Goal: Book appointment/travel/reservation

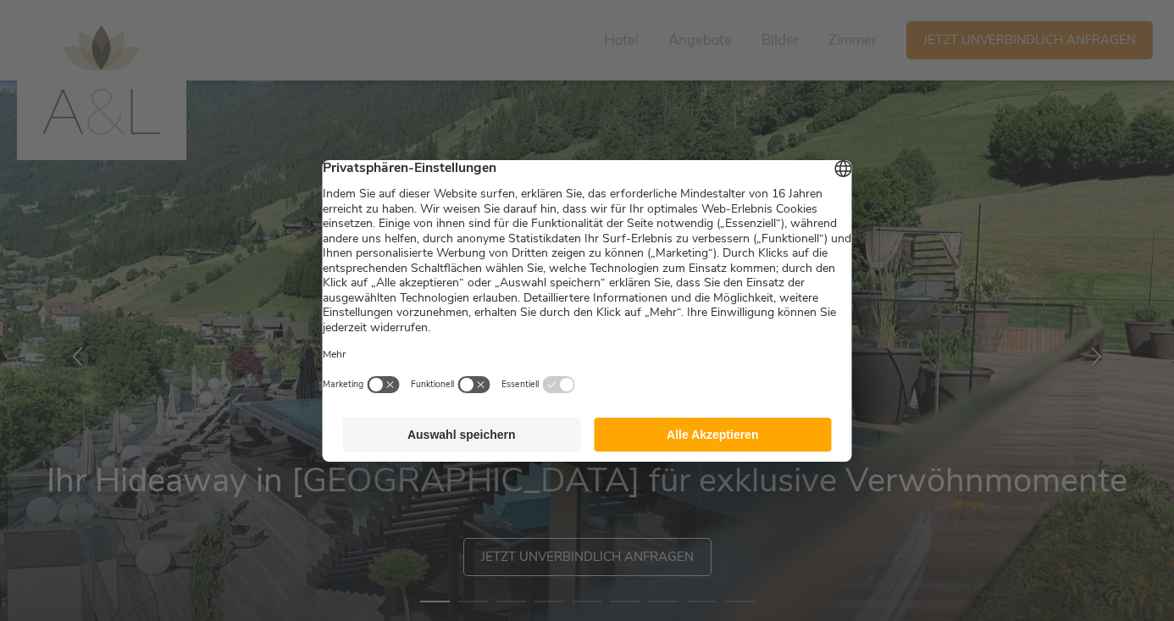
click at [693, 452] on button "Alle Akzeptieren" at bounding box center [713, 435] width 238 height 34
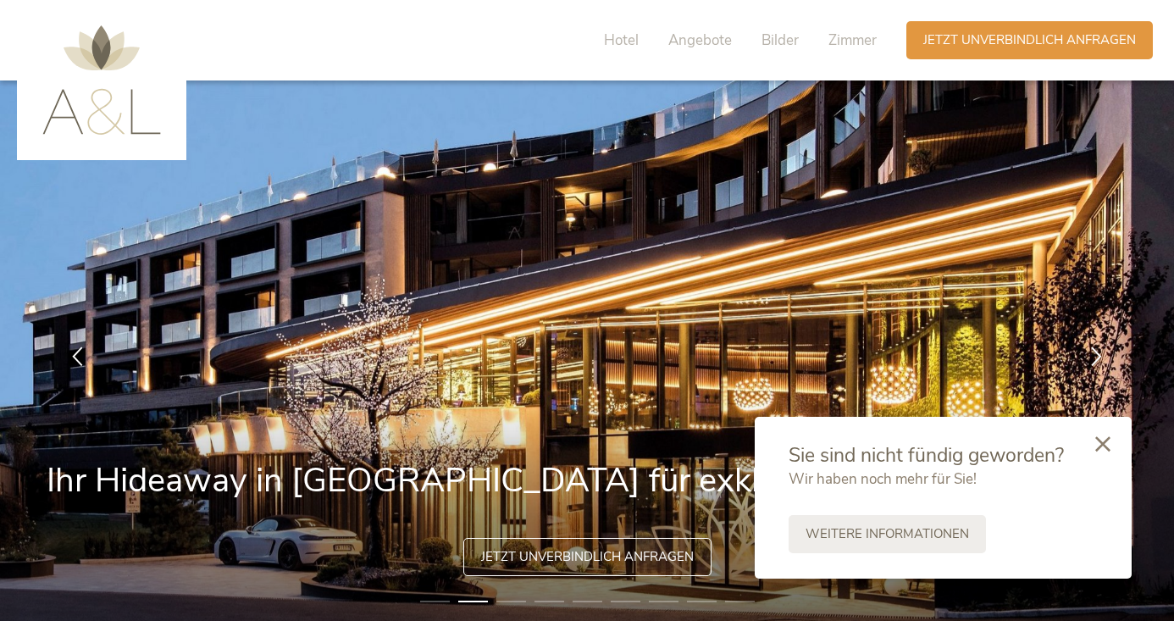
click at [1108, 442] on icon at bounding box center [1103, 443] width 15 height 15
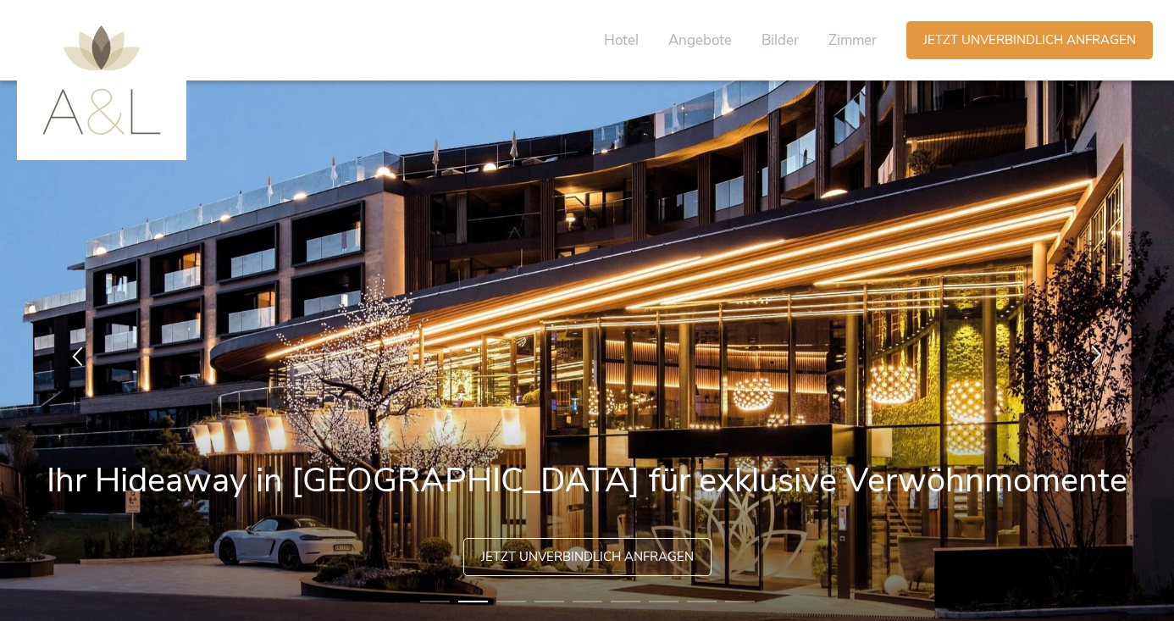
click at [1096, 352] on icon at bounding box center [1096, 354] width 19 height 19
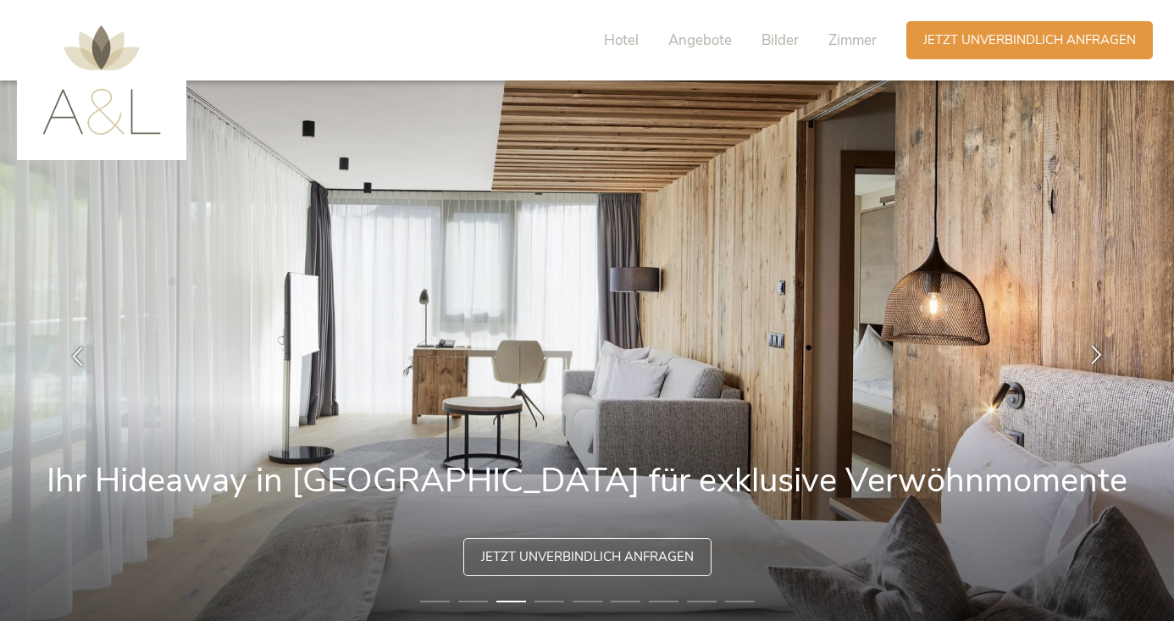
click at [1096, 352] on icon at bounding box center [1096, 354] width 19 height 19
click at [1096, 357] on icon at bounding box center [1096, 354] width 19 height 19
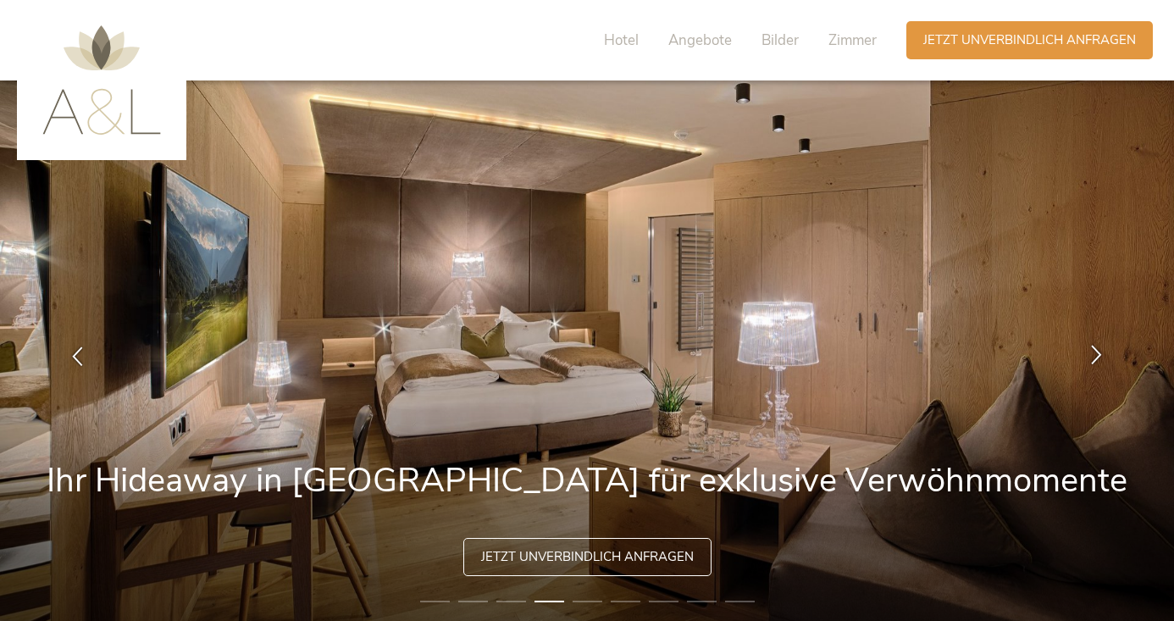
click at [1096, 357] on icon at bounding box center [1096, 354] width 19 height 19
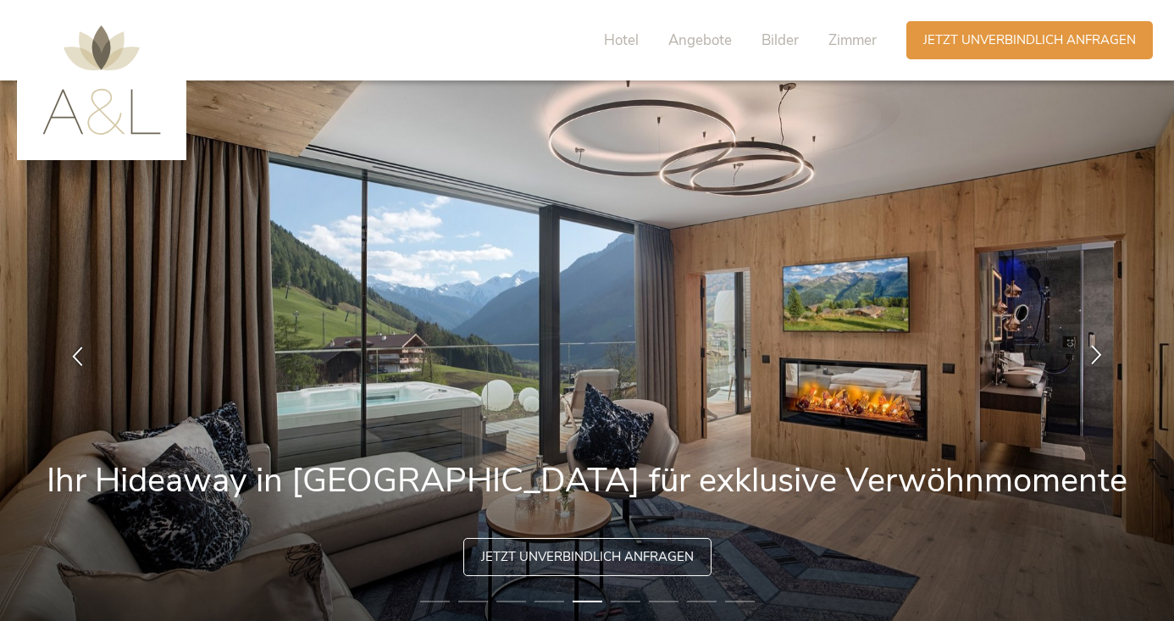
click at [1096, 357] on icon at bounding box center [1096, 354] width 19 height 19
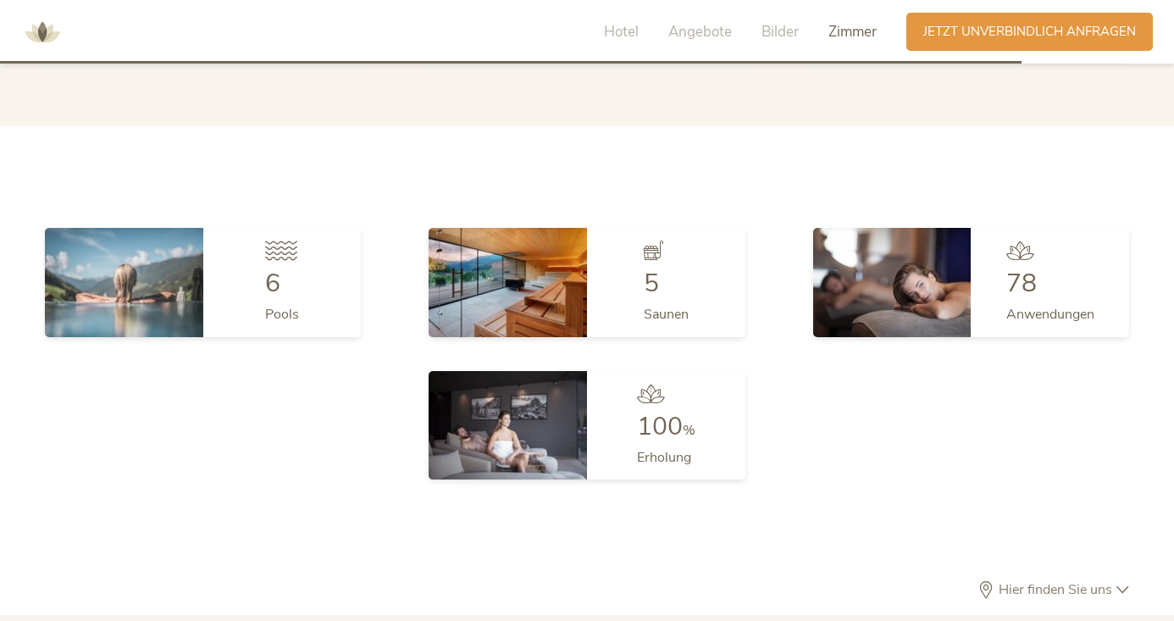
scroll to position [3862, 0]
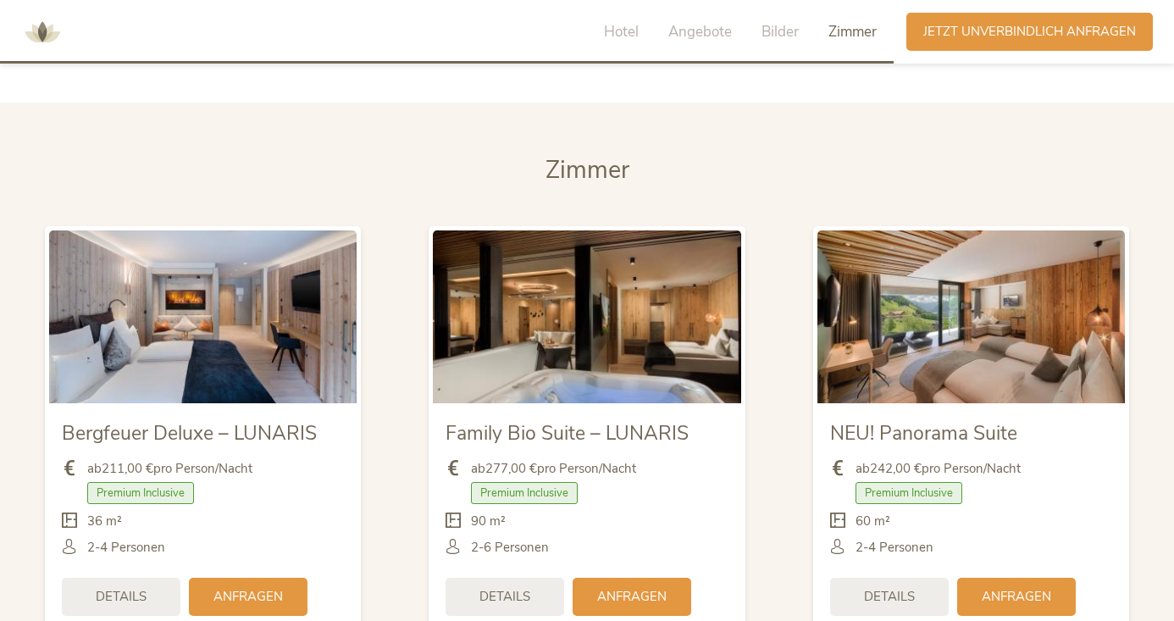
click at [941, 330] on img at bounding box center [972, 316] width 308 height 173
click at [880, 576] on div "Details" at bounding box center [889, 595] width 119 height 38
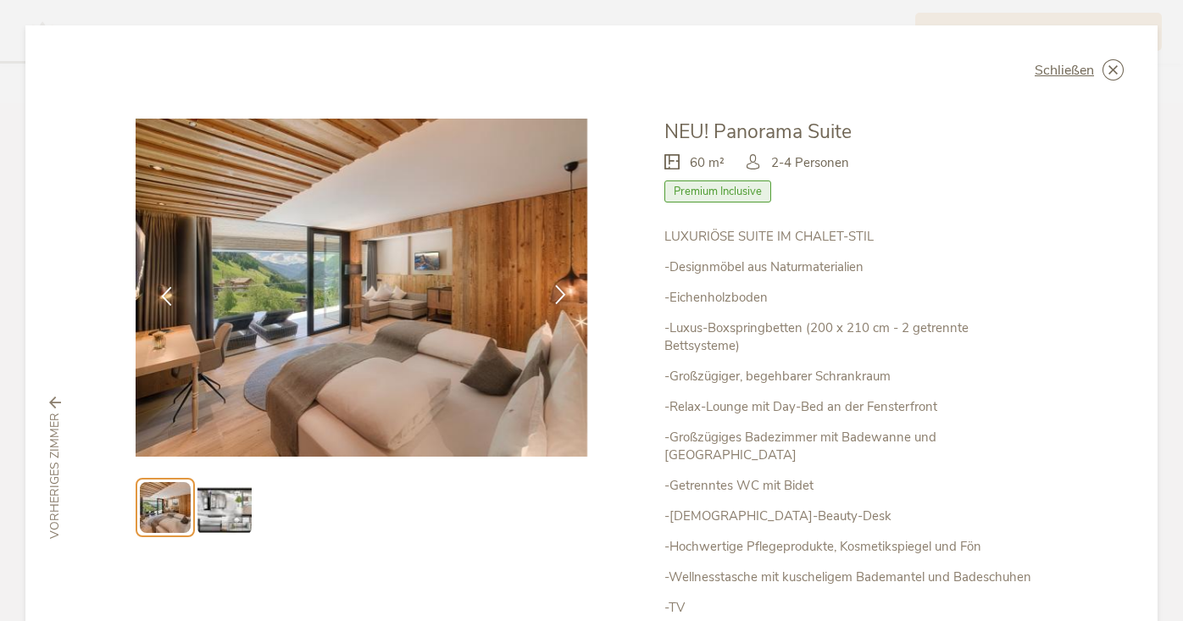
click at [552, 297] on icon at bounding box center [560, 294] width 19 height 19
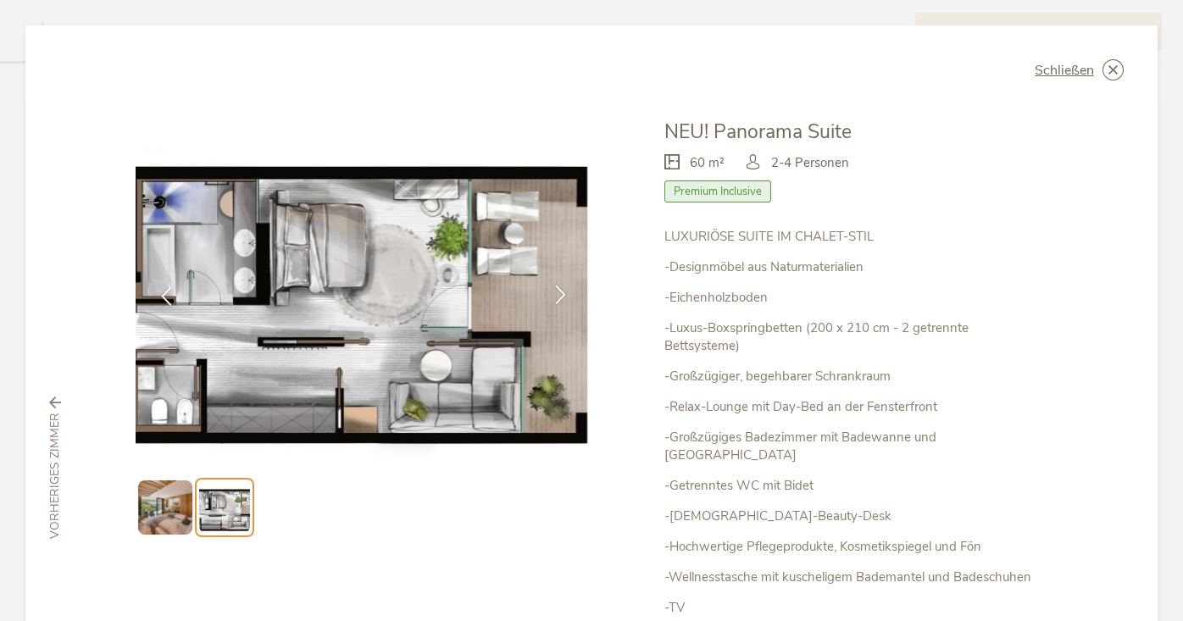
click at [552, 296] on icon at bounding box center [560, 294] width 19 height 19
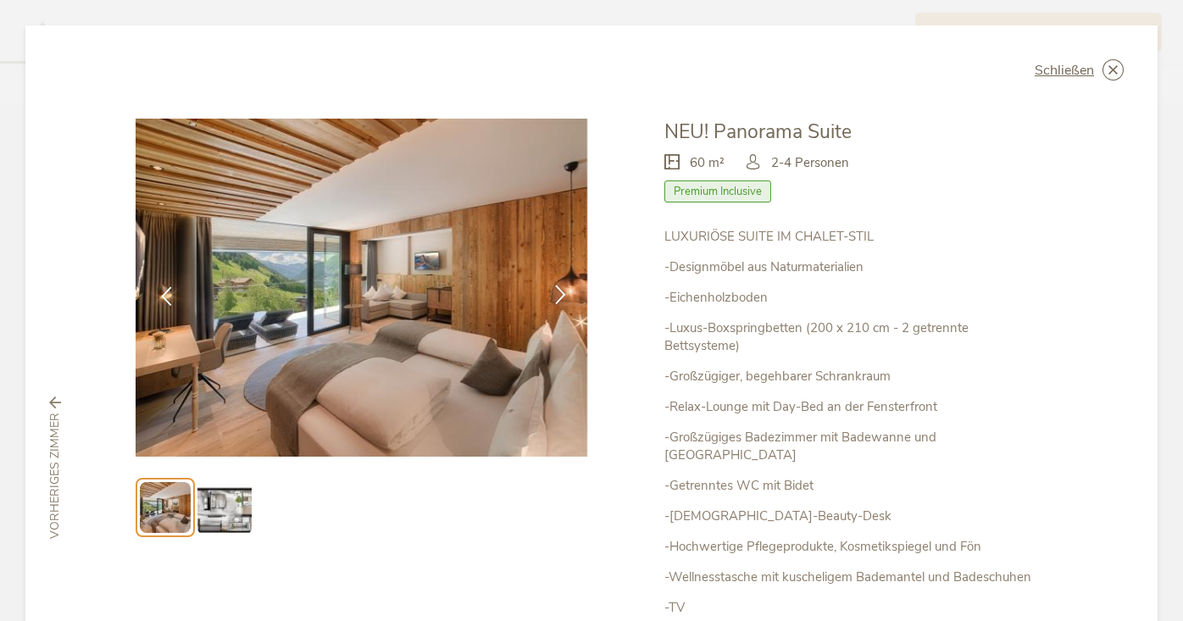
click at [552, 296] on icon at bounding box center [560, 294] width 19 height 19
click at [1102, 75] on icon at bounding box center [1112, 69] width 21 height 21
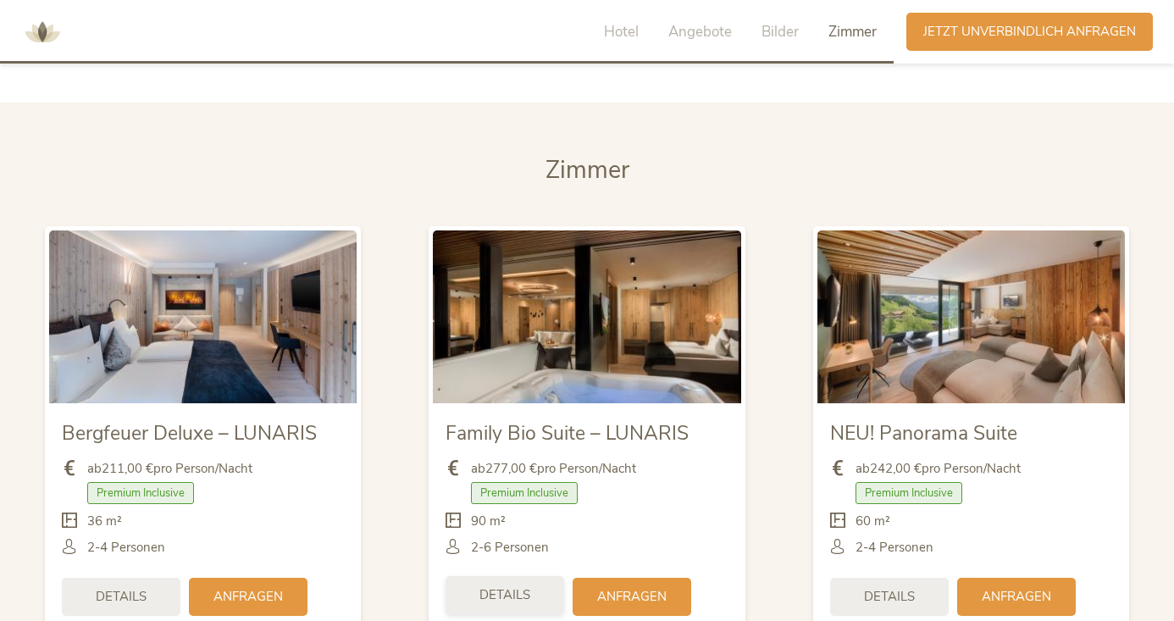
click at [520, 586] on span "Details" at bounding box center [505, 595] width 51 height 18
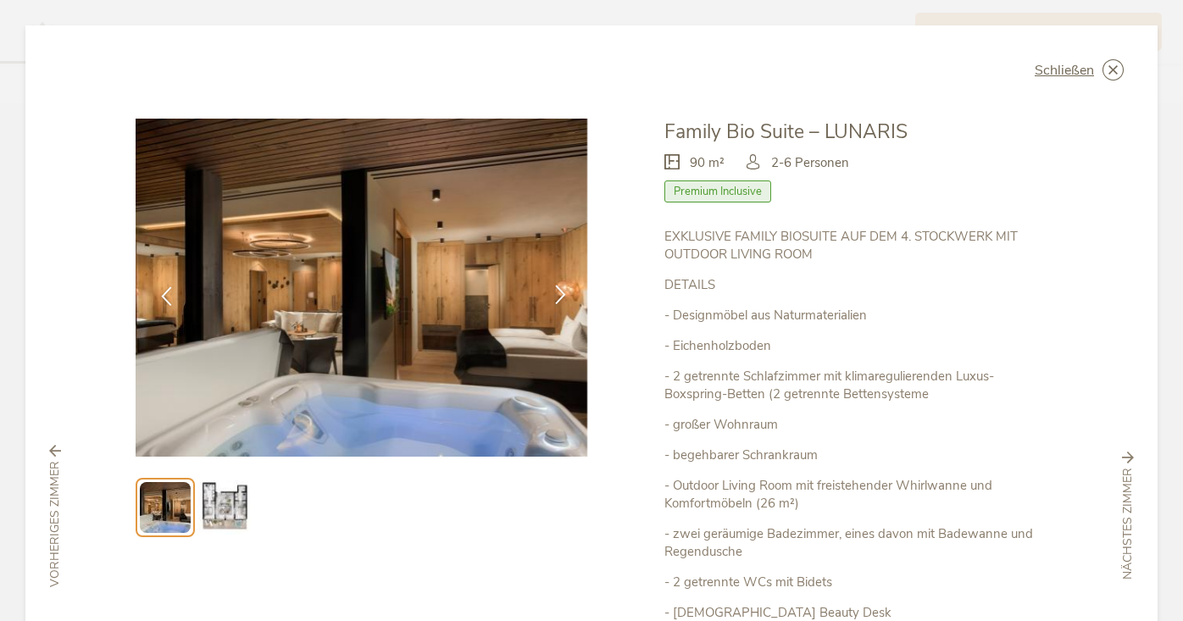
click at [555, 292] on icon at bounding box center [560, 294] width 19 height 19
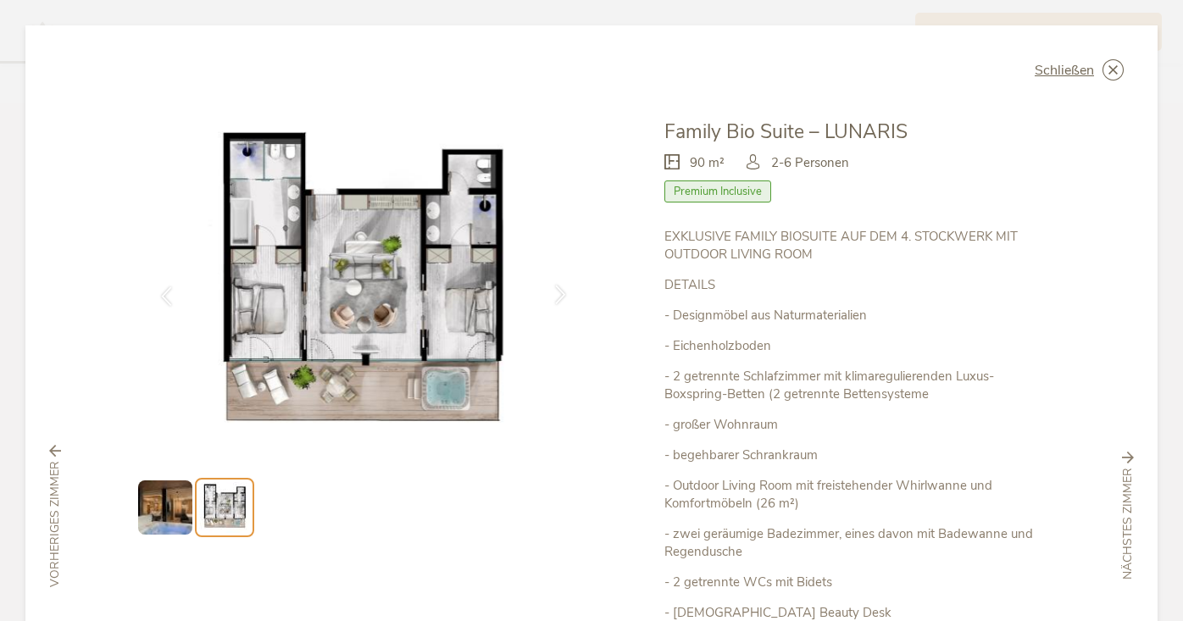
click at [555, 292] on icon at bounding box center [560, 294] width 19 height 19
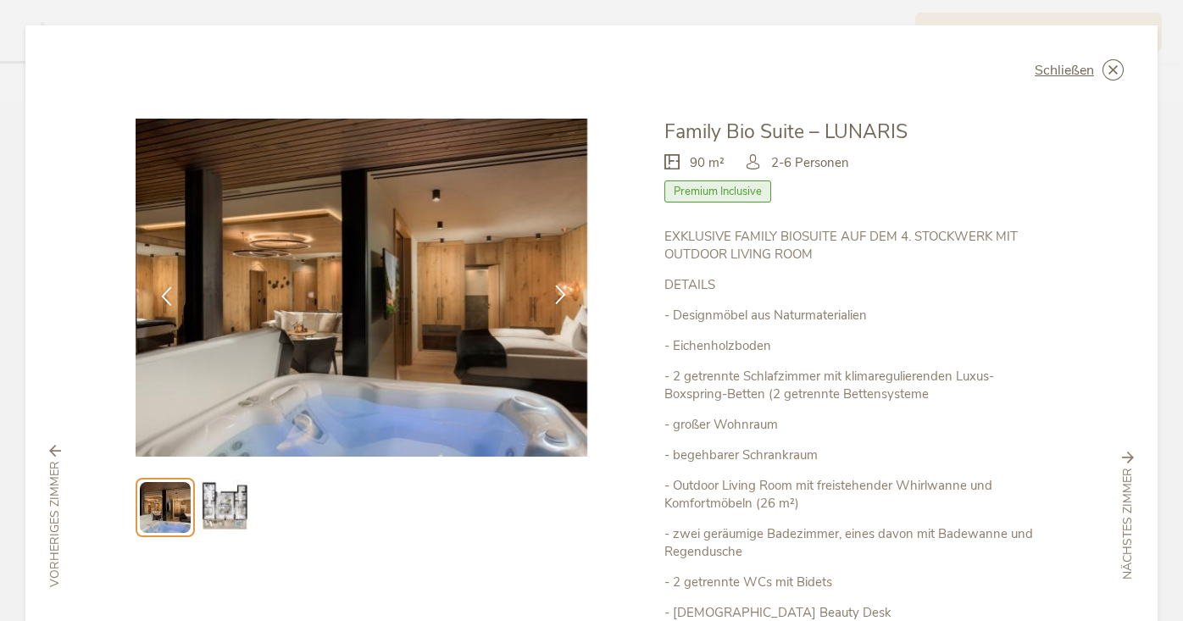
click at [555, 292] on icon at bounding box center [560, 294] width 19 height 19
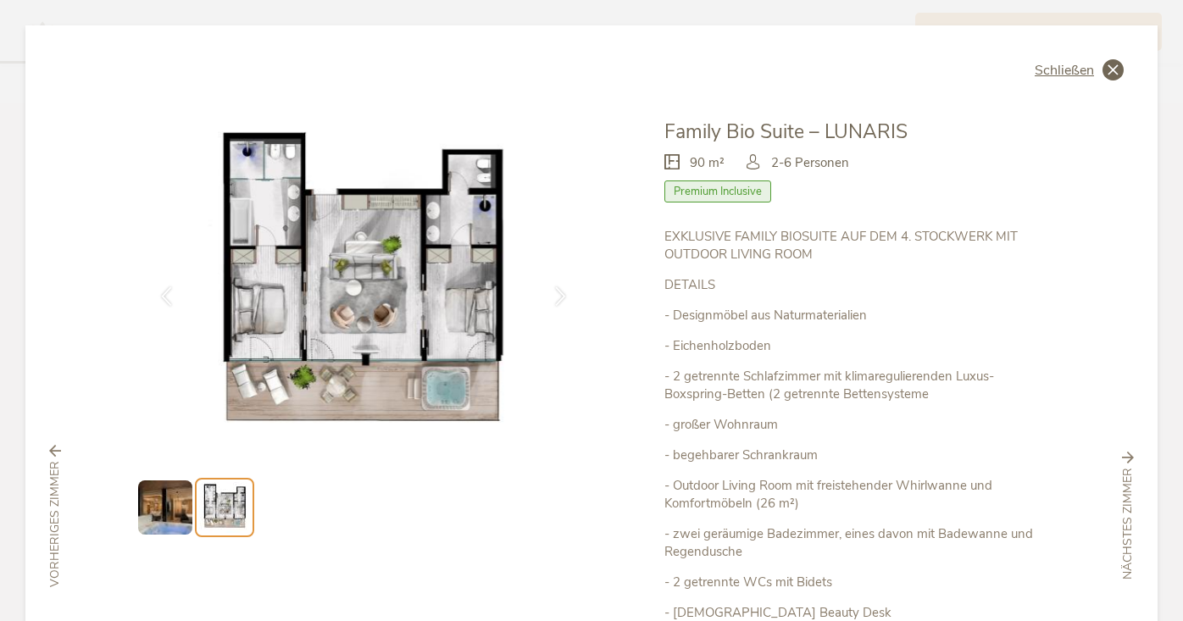
click at [1109, 74] on icon at bounding box center [1112, 69] width 21 height 21
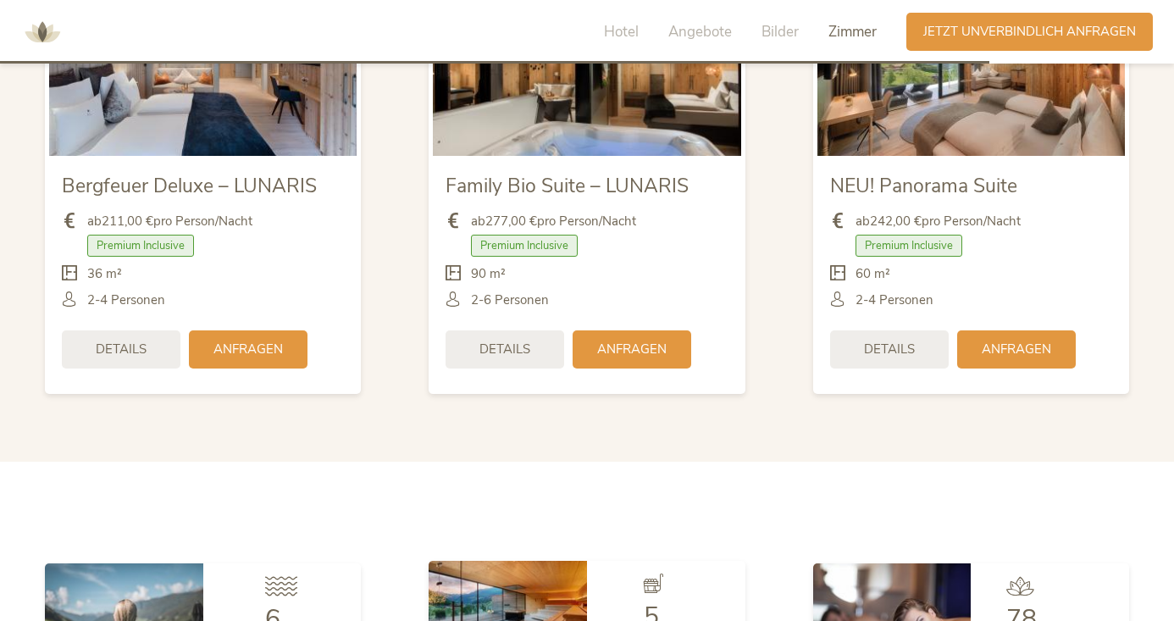
scroll to position [3833, 0]
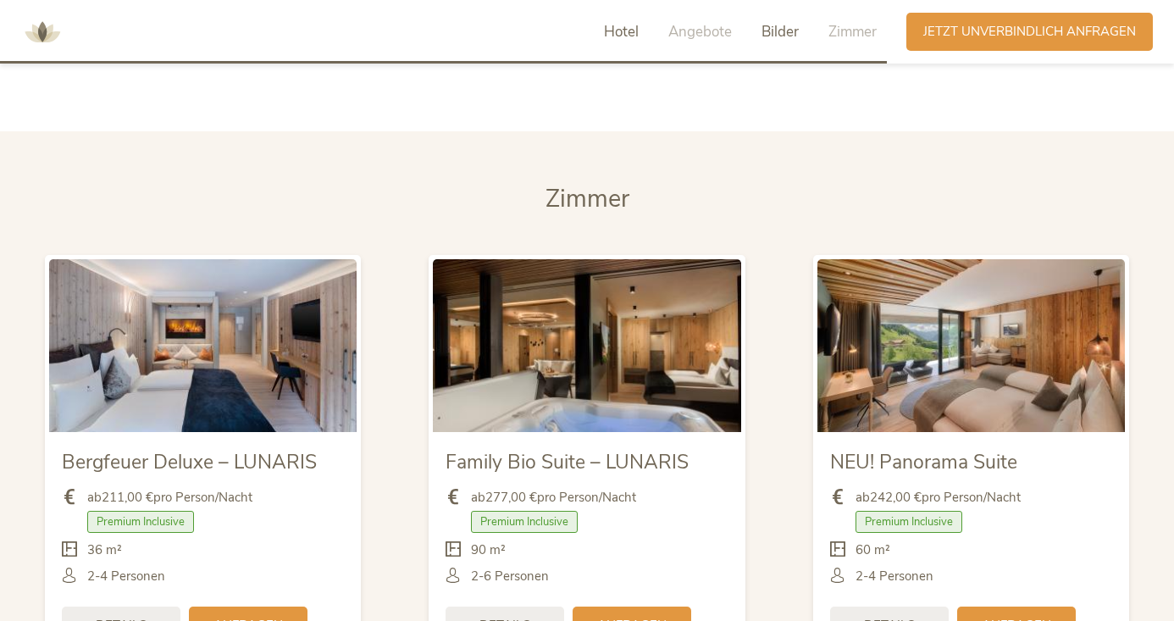
click at [619, 38] on span "Hotel" at bounding box center [621, 31] width 35 height 19
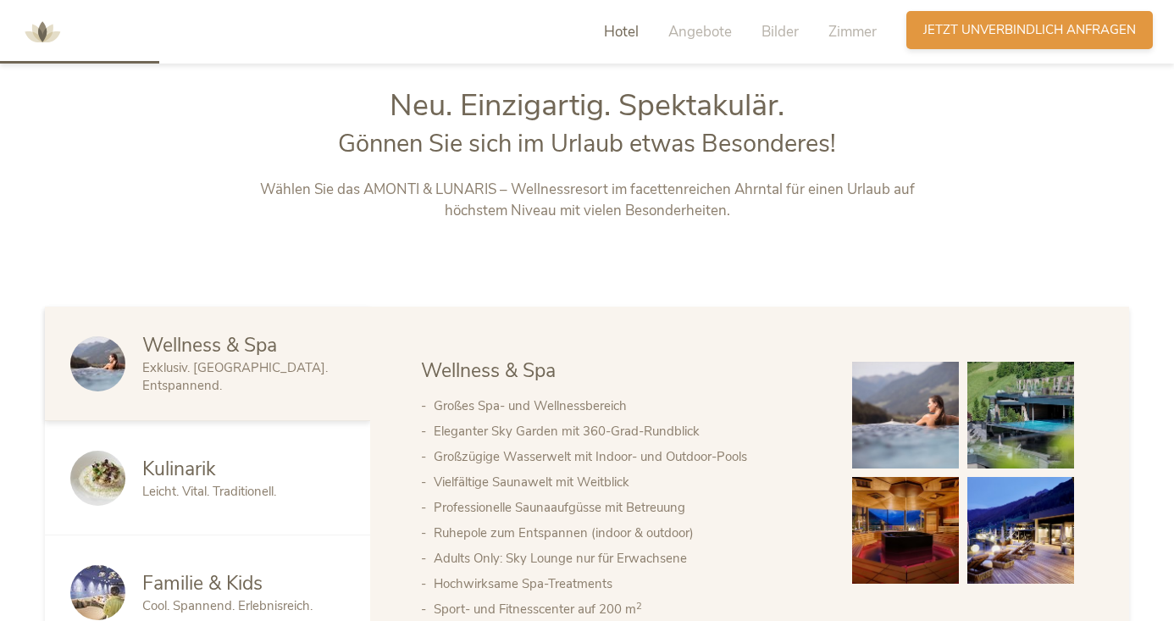
click at [980, 31] on span "Jetzt unverbindlich anfragen" at bounding box center [1030, 30] width 213 height 18
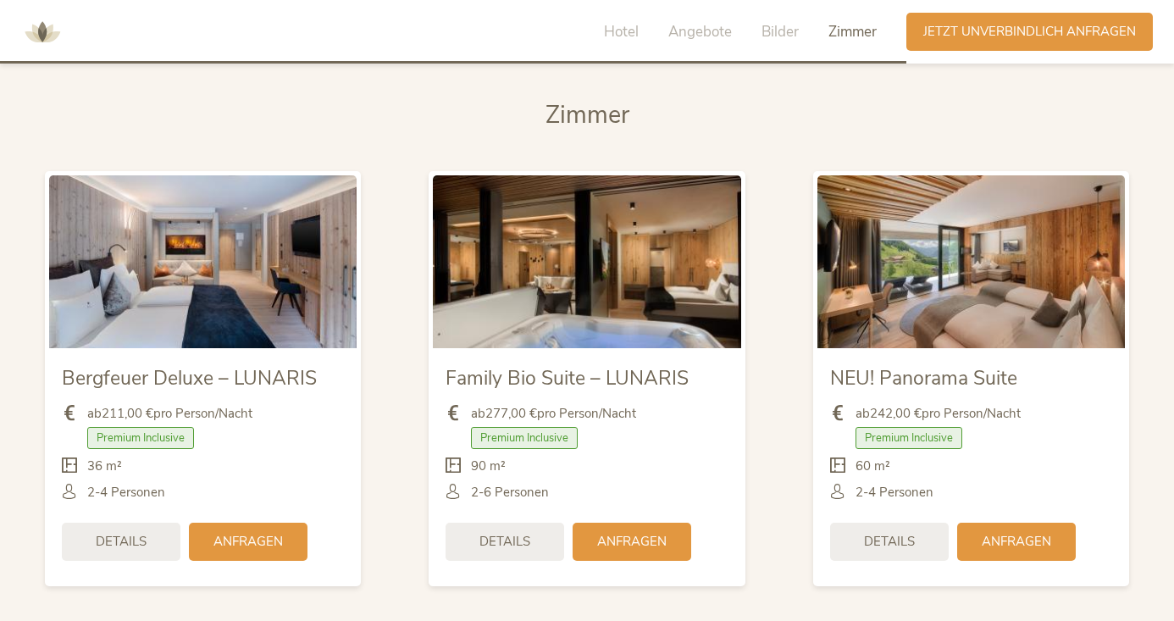
scroll to position [3917, 0]
click at [635, 243] on img at bounding box center [587, 261] width 308 height 173
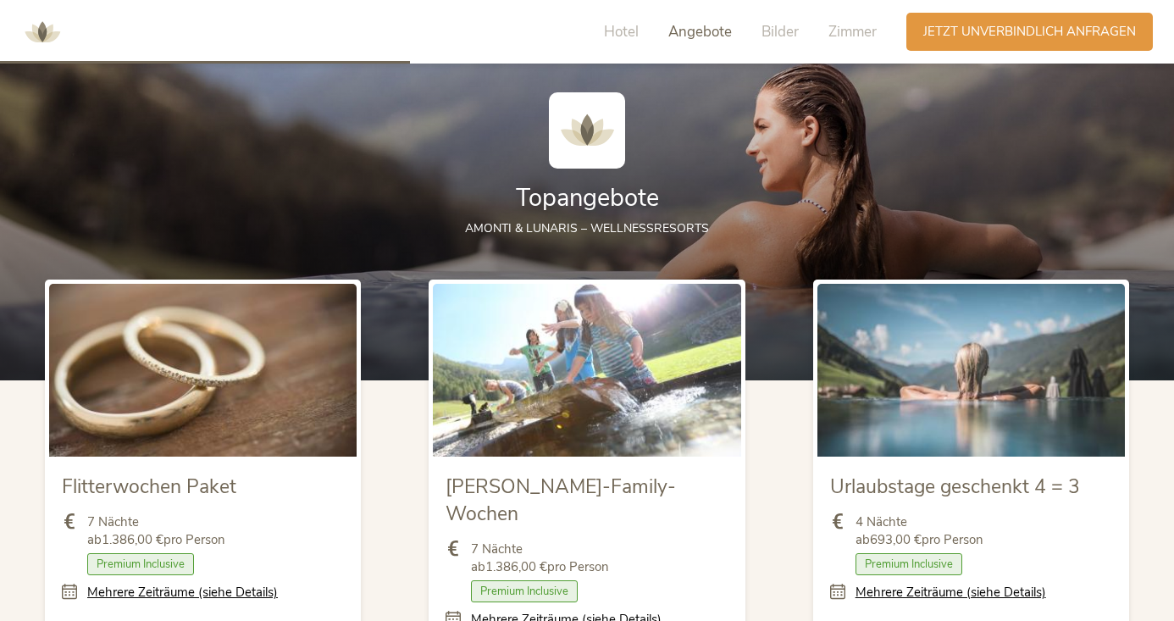
scroll to position [1579, 0]
